Goal: Obtain resource: Download file/media

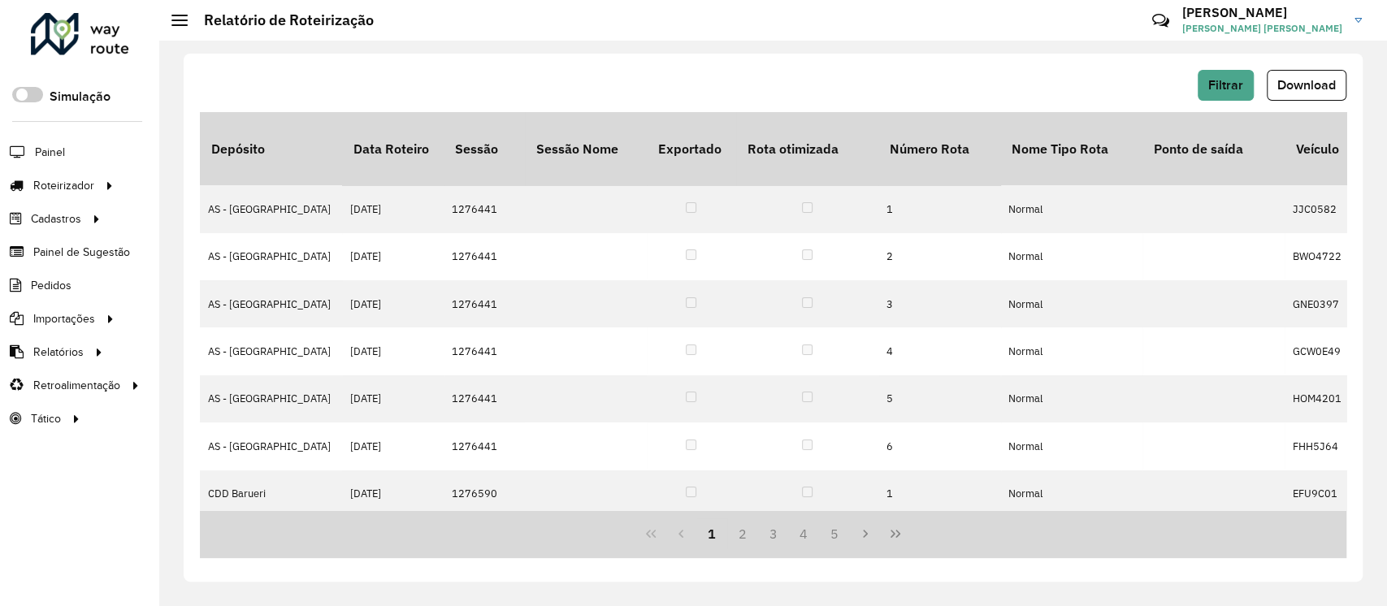
click at [71, 48] on div at bounding box center [80, 34] width 98 height 42
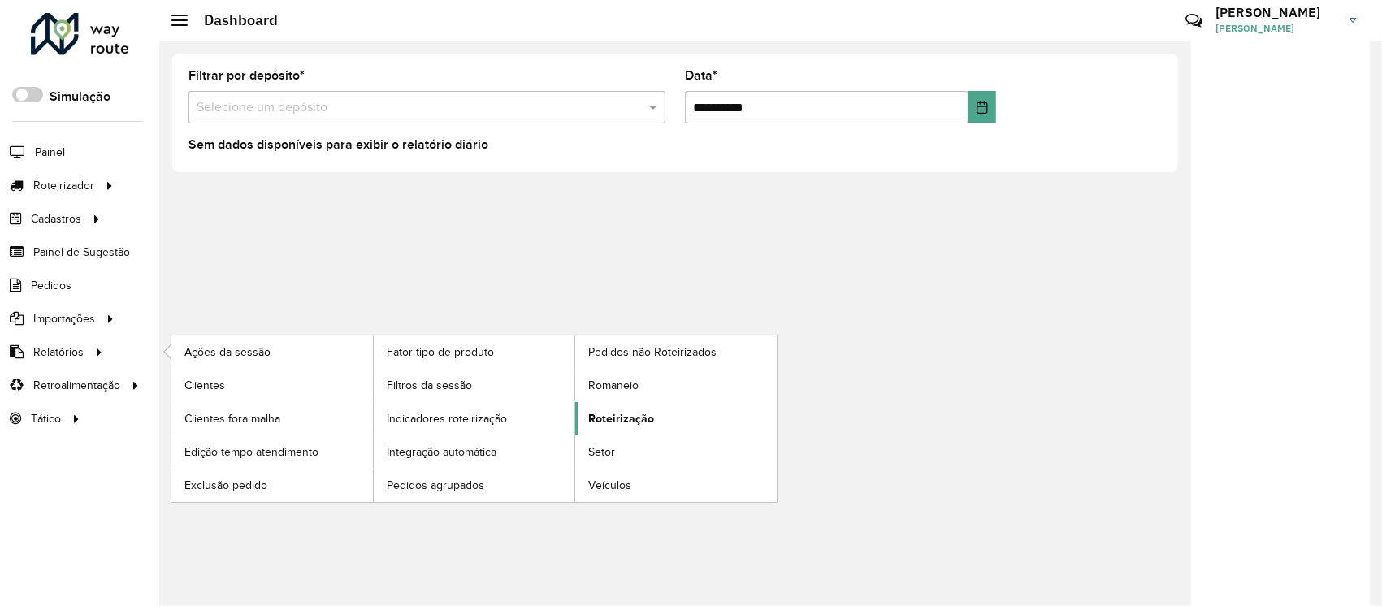
click at [634, 420] on span "Roteirização" at bounding box center [621, 418] width 66 height 17
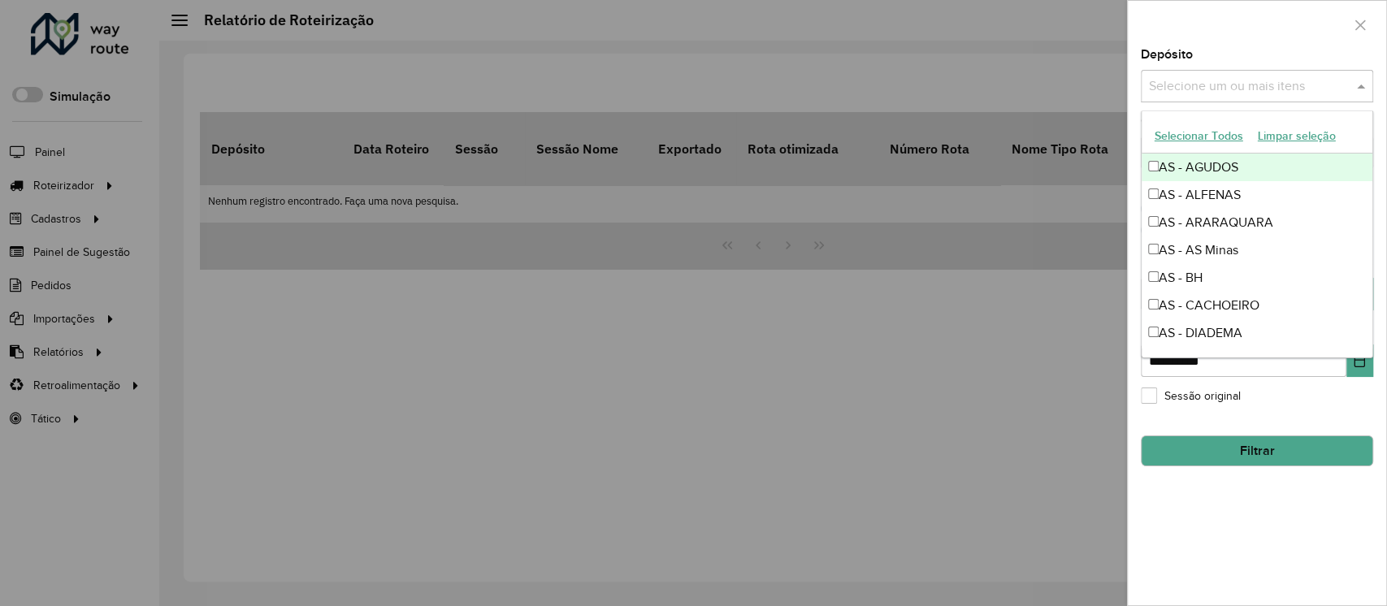
click at [1229, 97] on div "Selecione um ou mais itens" at bounding box center [1257, 86] width 232 height 33
type input "*"
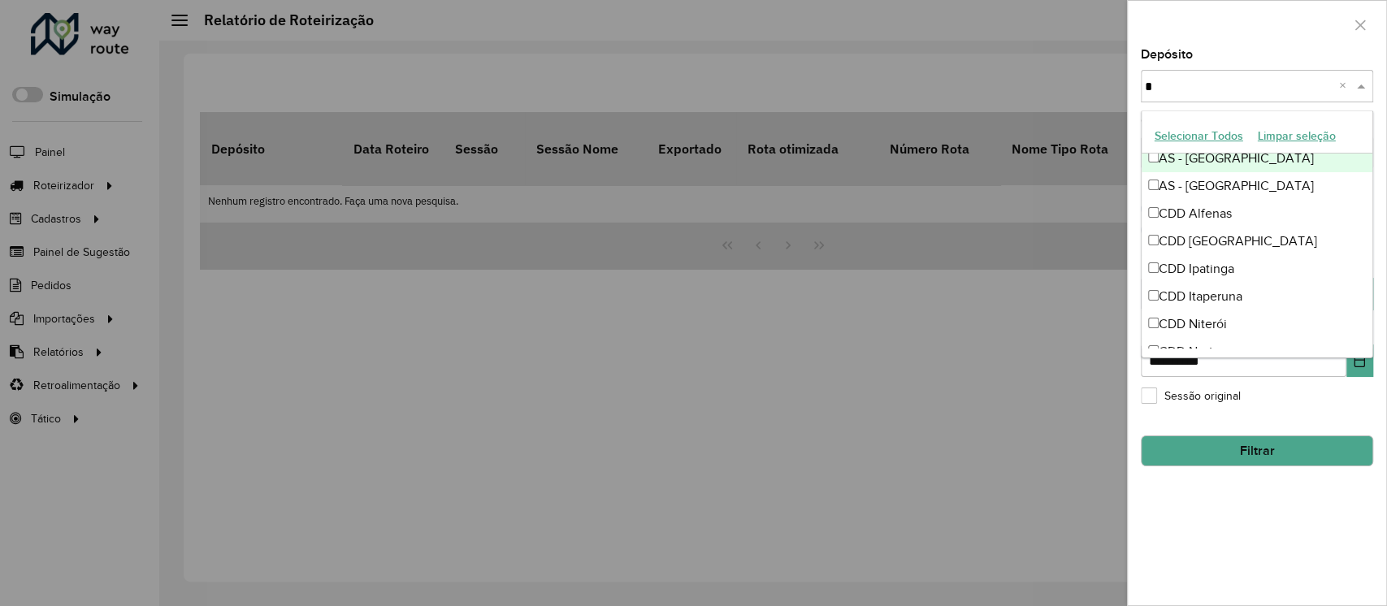
scroll to position [180, 0]
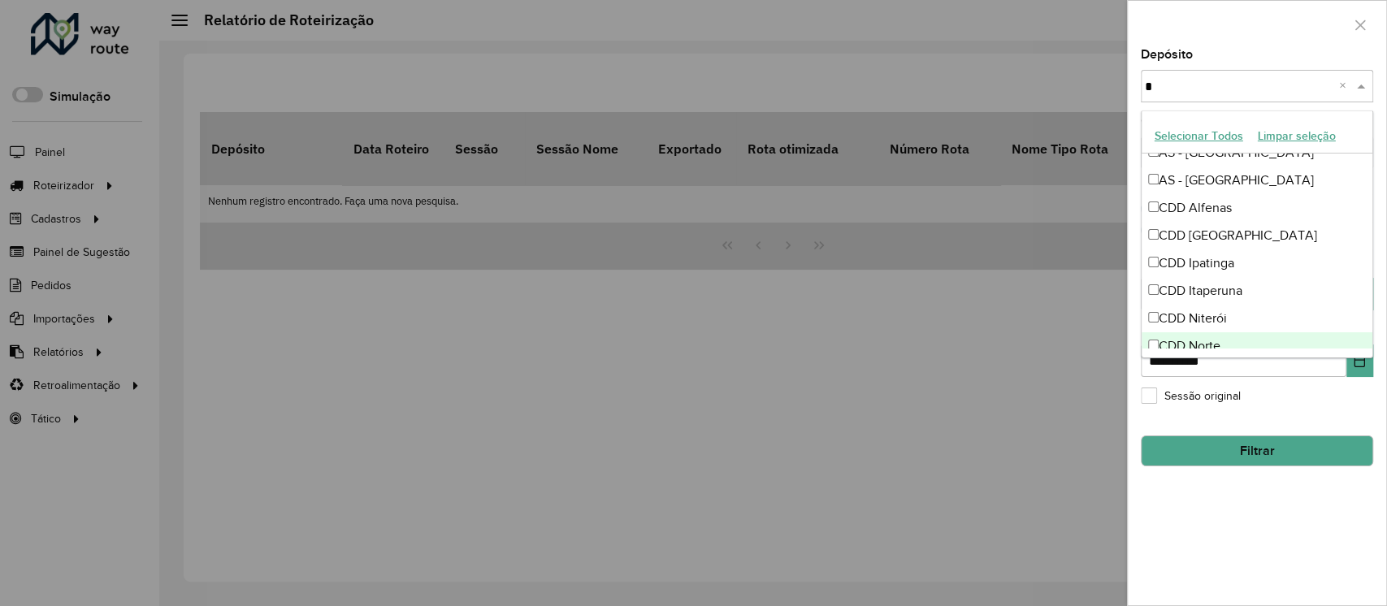
click at [1199, 353] on ng-dropdown-panel "Selecionar Todos Limpar seleção AS - ALFENAS AS - AS Minas AS - IPATINGA AS - I…" at bounding box center [1257, 235] width 232 height 248
click at [1191, 345] on div "CDD Norte" at bounding box center [1257, 346] width 231 height 28
click at [1190, 535] on div "**********" at bounding box center [1257, 327] width 258 height 557
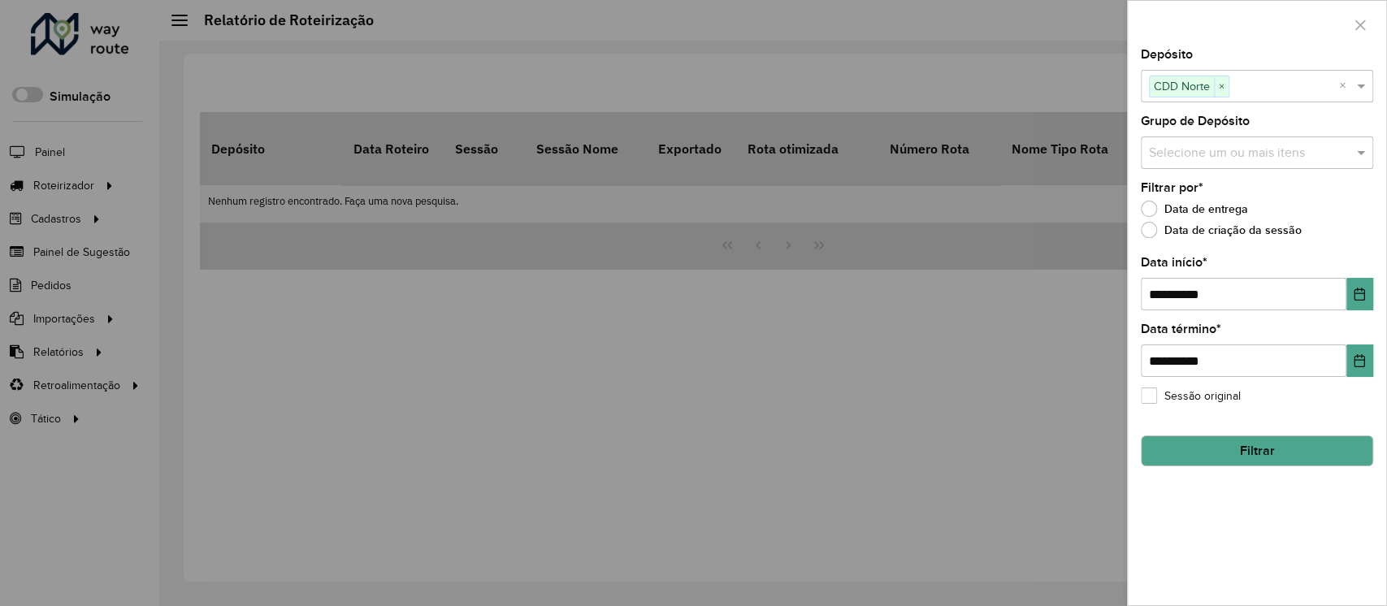
click at [1233, 439] on button "Filtrar" at bounding box center [1257, 451] width 232 height 31
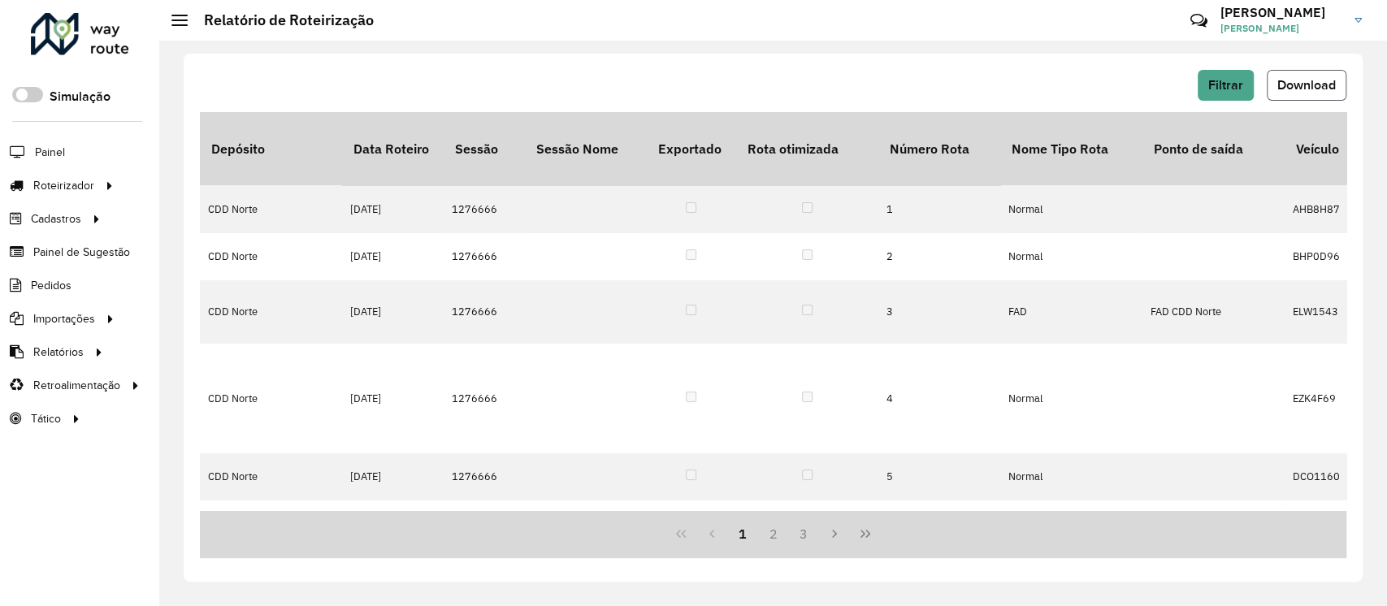
click at [1285, 86] on span "Download" at bounding box center [1306, 85] width 59 height 14
